Goal: Check status: Check status

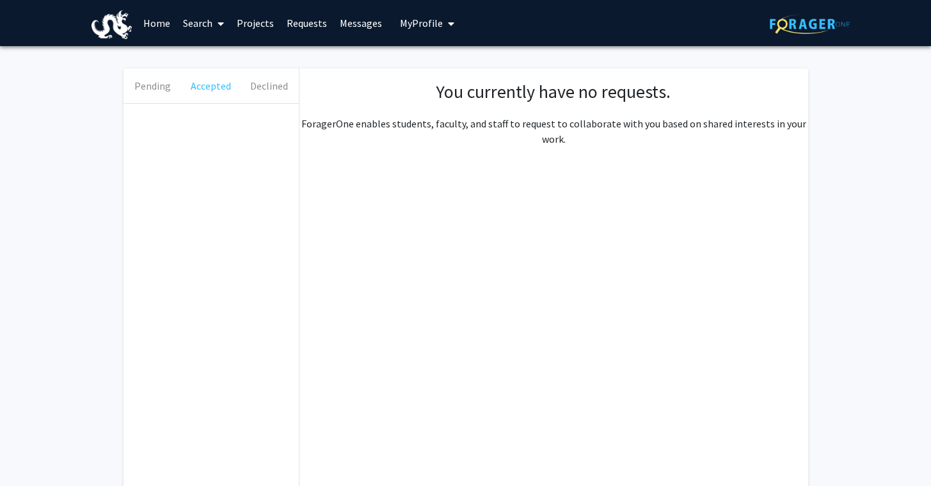
click at [201, 85] on button "Accepted" at bounding box center [211, 85] width 58 height 35
click at [132, 87] on button "Pending" at bounding box center [153, 85] width 58 height 35
click at [277, 93] on button "Declined" at bounding box center [269, 85] width 58 height 35
click at [203, 83] on button "Accepted" at bounding box center [211, 85] width 58 height 35
click at [146, 86] on button "Pending" at bounding box center [153, 85] width 58 height 35
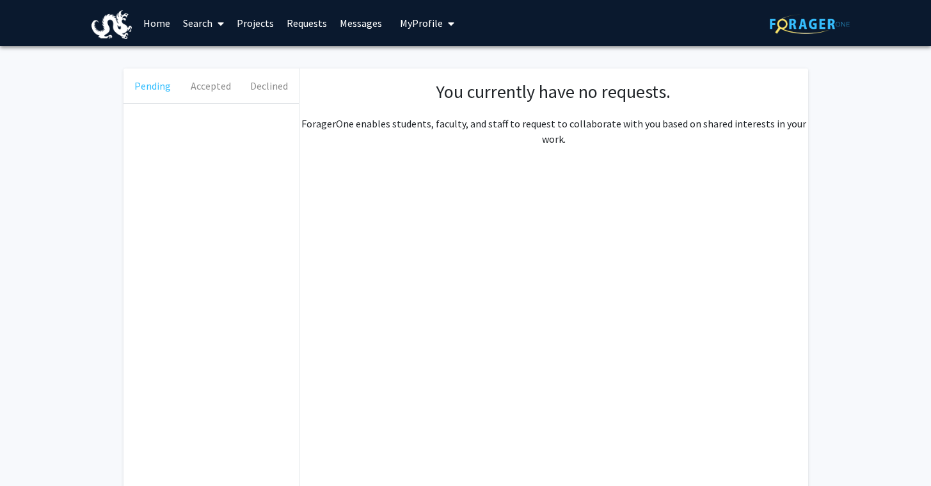
click at [168, 86] on button "Pending" at bounding box center [153, 85] width 58 height 35
click at [202, 83] on button "Accepted" at bounding box center [211, 85] width 58 height 35
click at [262, 86] on button "Declined" at bounding box center [269, 85] width 58 height 35
click at [217, 85] on button "Accepted" at bounding box center [211, 85] width 58 height 35
click at [154, 88] on button "Pending" at bounding box center [153, 85] width 58 height 35
